Goal: Task Accomplishment & Management: Complete application form

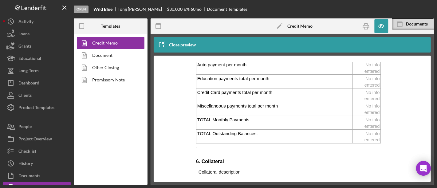
scroll to position [21, 0]
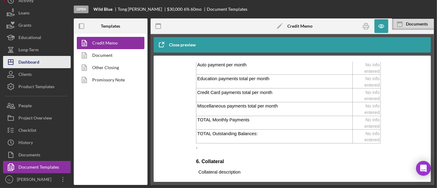
click at [40, 65] on button "Icon/Dashboard Dashboard" at bounding box center [37, 62] width 68 height 12
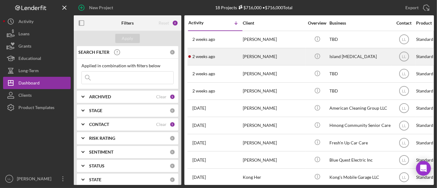
click at [236, 54] on div "[DATE] [PERSON_NAME]" at bounding box center [216, 57] width 54 height 16
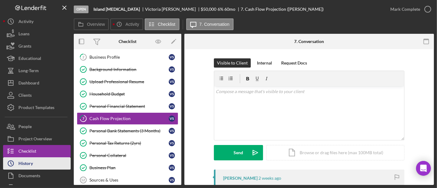
drag, startPoint x: 27, startPoint y: 161, endPoint x: 31, endPoint y: 161, distance: 3.7
click at [28, 161] on div "History" at bounding box center [25, 164] width 14 height 14
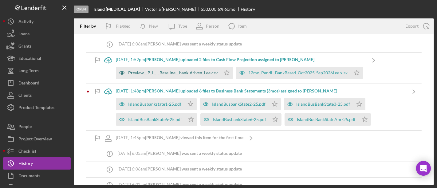
click at [185, 74] on div "Preview__P_L_-_Baseline__bank-driven_Lee.csv" at bounding box center [173, 72] width 90 height 5
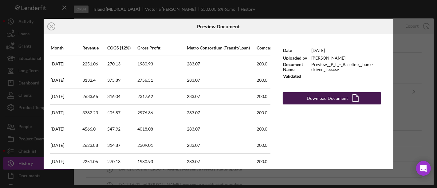
click at [321, 99] on div "Download Document" at bounding box center [327, 98] width 41 height 12
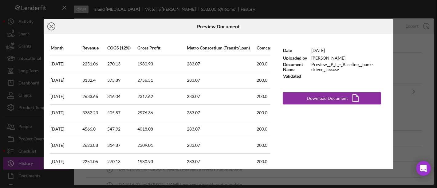
click at [51, 31] on icon "Icon/Close" at bounding box center [51, 26] width 15 height 15
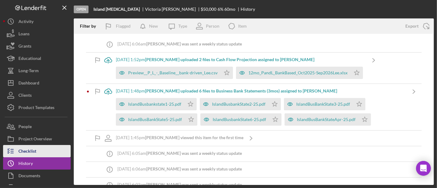
click at [31, 149] on div "Checklist" at bounding box center [27, 152] width 18 height 14
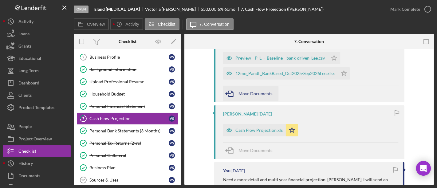
scroll to position [68, 0]
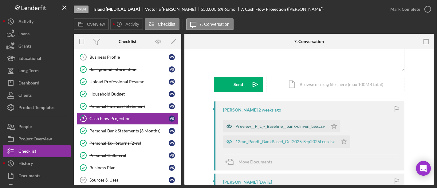
click at [287, 127] on div "Preview__P_L_-_Baseline__bank-driven_Lee.csv" at bounding box center [281, 126] width 90 height 5
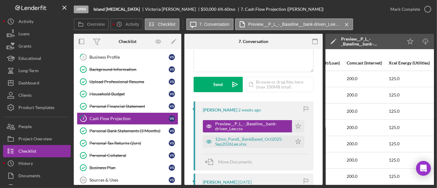
scroll to position [0, 0]
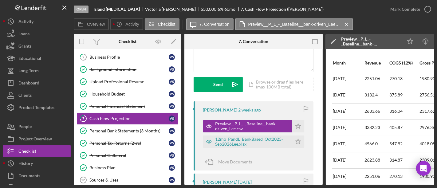
click at [314, 42] on icon "button" at bounding box center [316, 42] width 14 height 14
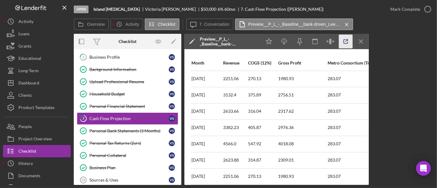
click at [345, 42] on icon "button" at bounding box center [346, 42] width 14 height 14
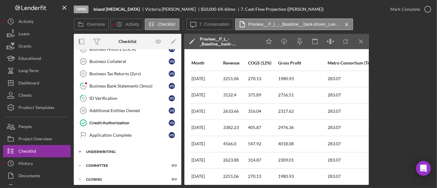
scroll to position [91, 0]
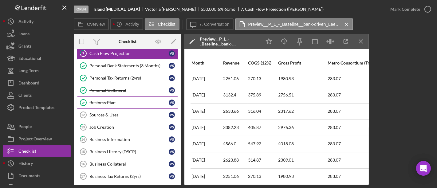
click at [115, 100] on div "Business Plan" at bounding box center [129, 102] width 79 height 5
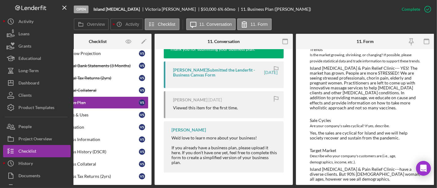
scroll to position [752, 0]
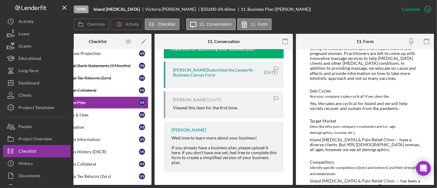
click at [340, 119] on div "Target Market" at bounding box center [365, 121] width 111 height 5
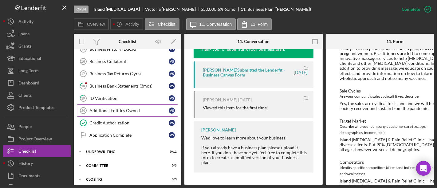
scroll to position [160, 0]
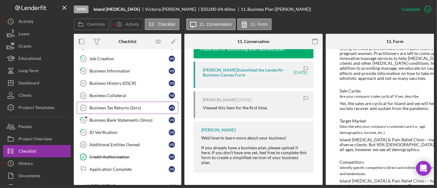
click at [116, 106] on div "Business Tax Returns (2yrs)" at bounding box center [129, 108] width 79 height 5
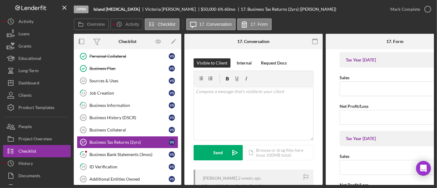
scroll to position [57, 0]
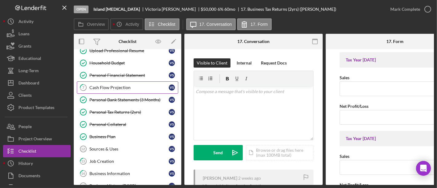
click at [149, 85] on div "Cash Flow Projection" at bounding box center [129, 87] width 79 height 5
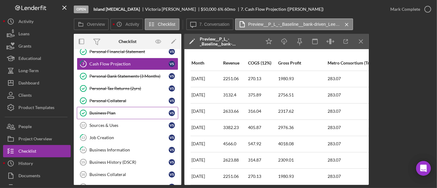
scroll to position [91, 0]
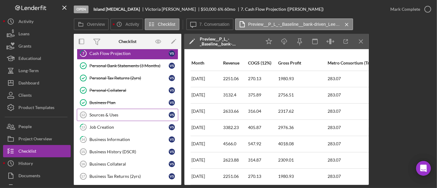
click at [126, 113] on div "Sources & Uses" at bounding box center [129, 115] width 79 height 5
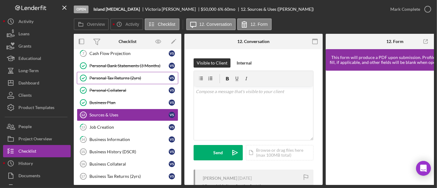
scroll to position [125, 0]
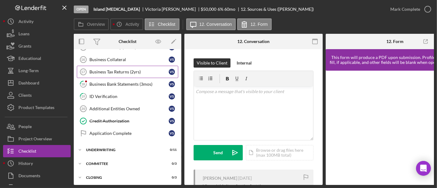
click at [125, 71] on div "Business Tax Returns (2yrs)" at bounding box center [129, 72] width 79 height 5
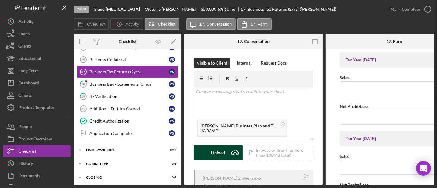
click at [217, 156] on div "Upload" at bounding box center [219, 152] width 14 height 15
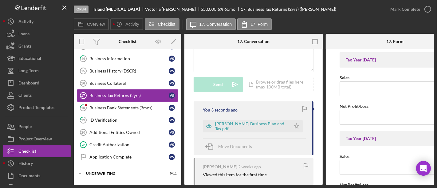
scroll to position [161, 0]
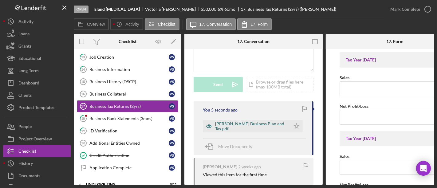
drag, startPoint x: 293, startPoint y: 125, endPoint x: 287, endPoint y: 126, distance: 6.5
click at [293, 125] on icon "Icon/Star" at bounding box center [297, 126] width 12 height 12
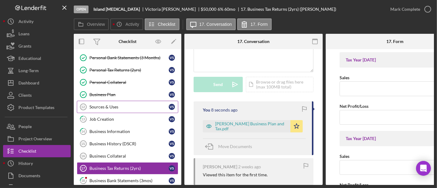
scroll to position [93, 0]
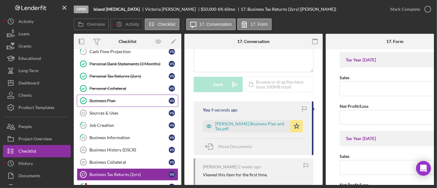
click at [111, 100] on div "Business Plan" at bounding box center [129, 100] width 79 height 5
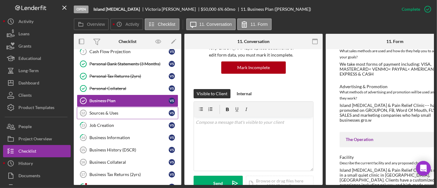
scroll to position [127, 0]
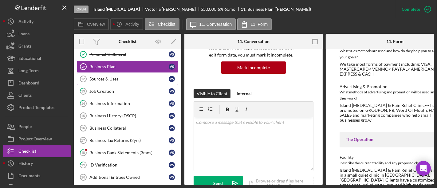
click at [126, 81] on link "Sources & Uses 12 Sources & Uses V S" at bounding box center [128, 79] width 102 height 12
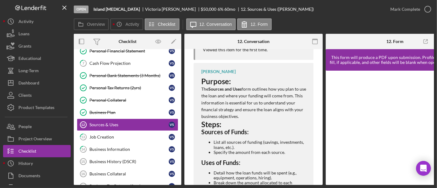
scroll to position [59, 0]
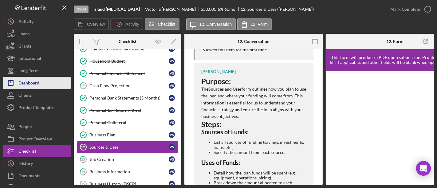
click at [42, 83] on button "Icon/Dashboard Dashboard" at bounding box center [37, 83] width 68 height 12
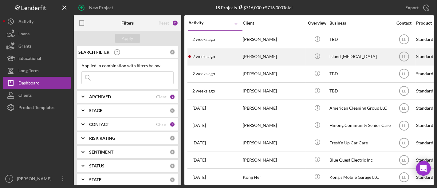
click at [229, 58] on div "[DATE] [PERSON_NAME]" at bounding box center [216, 57] width 54 height 16
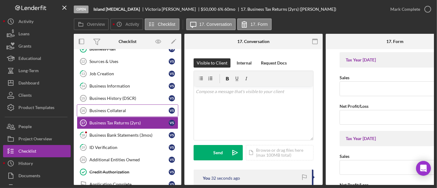
scroll to position [196, 0]
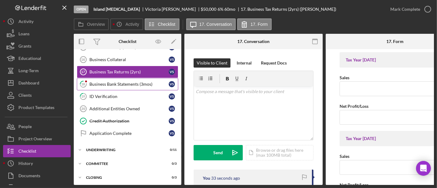
click at [144, 84] on div "Business Bank Statements (3mos)" at bounding box center [129, 84] width 79 height 5
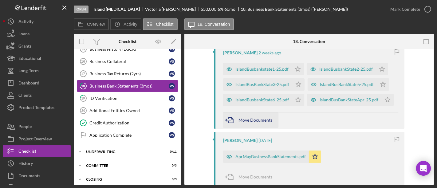
scroll to position [194, 0]
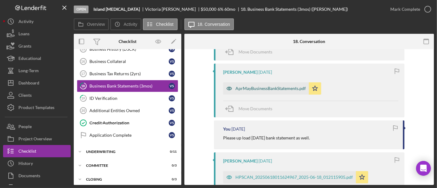
click at [268, 88] on div "AprMayBusinessBankStatements.pdf" at bounding box center [271, 88] width 70 height 5
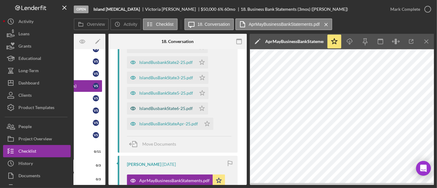
scroll to position [103, 0]
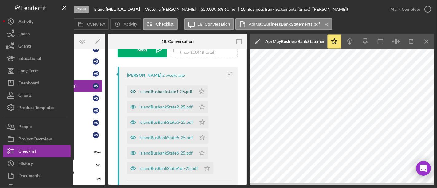
click at [181, 93] on div "IslandBusbankstate1-25.pdf" at bounding box center [165, 91] width 53 height 5
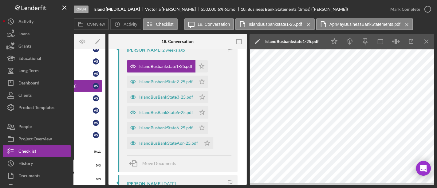
scroll to position [137, 0]
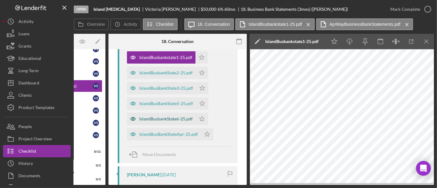
click at [176, 122] on div "IslandBusbankState6-25.pdf" at bounding box center [161, 119] width 69 height 12
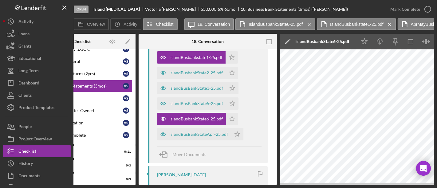
scroll to position [0, 0]
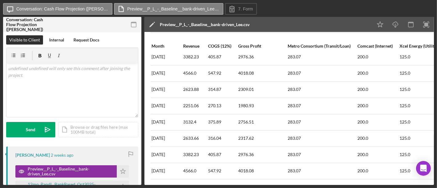
scroll to position [102, 0]
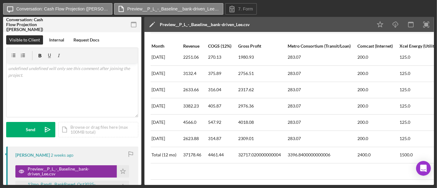
click at [305, 155] on div "3396.8400000000006" at bounding box center [309, 155] width 43 height 5
click at [303, 153] on div "3396.8400000000006" at bounding box center [309, 155] width 43 height 5
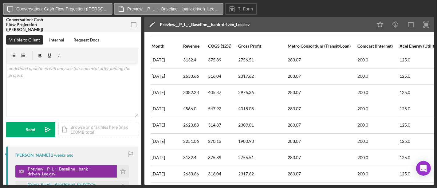
scroll to position [0, 0]
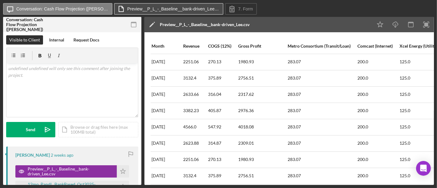
click at [177, 6] on label "Preview__P_L_-_Baseline__bank-driven_Lee.csv" at bounding box center [173, 8] width 92 height 5
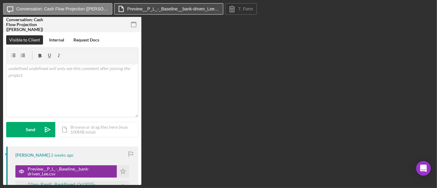
click at [177, 6] on label "Preview__P_L_-_Baseline__bank-driven_Lee.csv" at bounding box center [173, 8] width 92 height 5
